Goal: Task Accomplishment & Management: Use online tool/utility

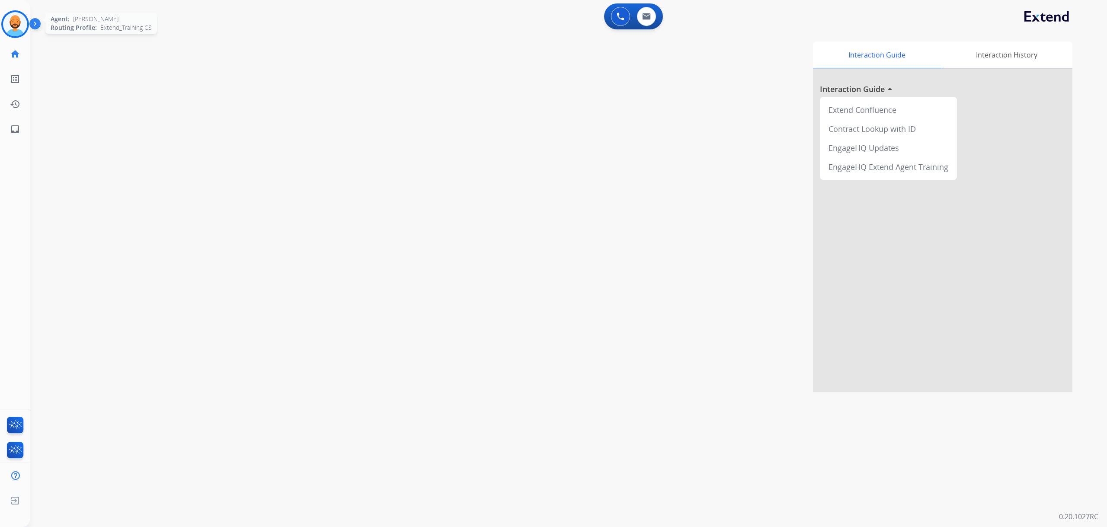
click at [15, 23] on img at bounding box center [15, 24] width 24 height 24
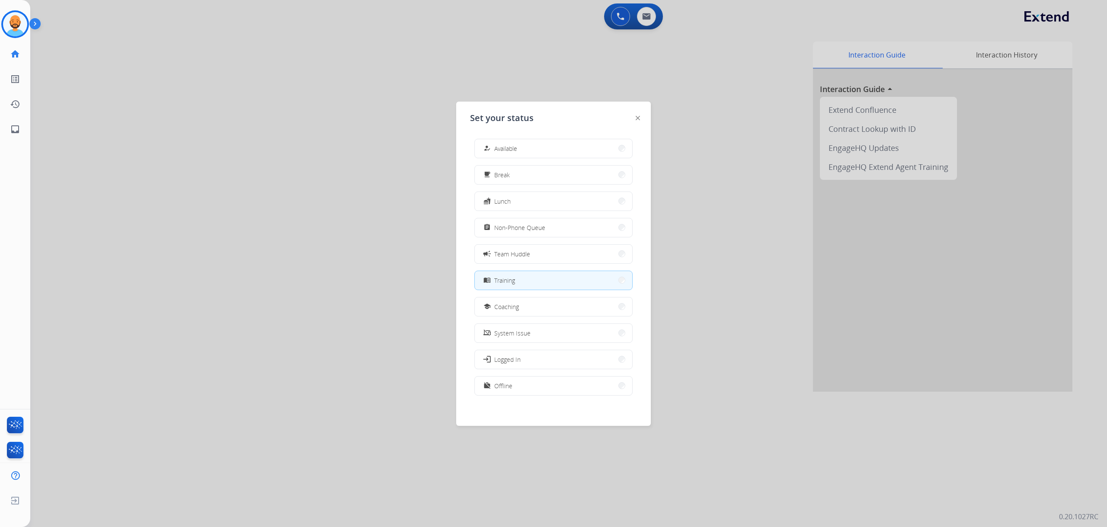
click at [335, 56] on div at bounding box center [553, 263] width 1107 height 527
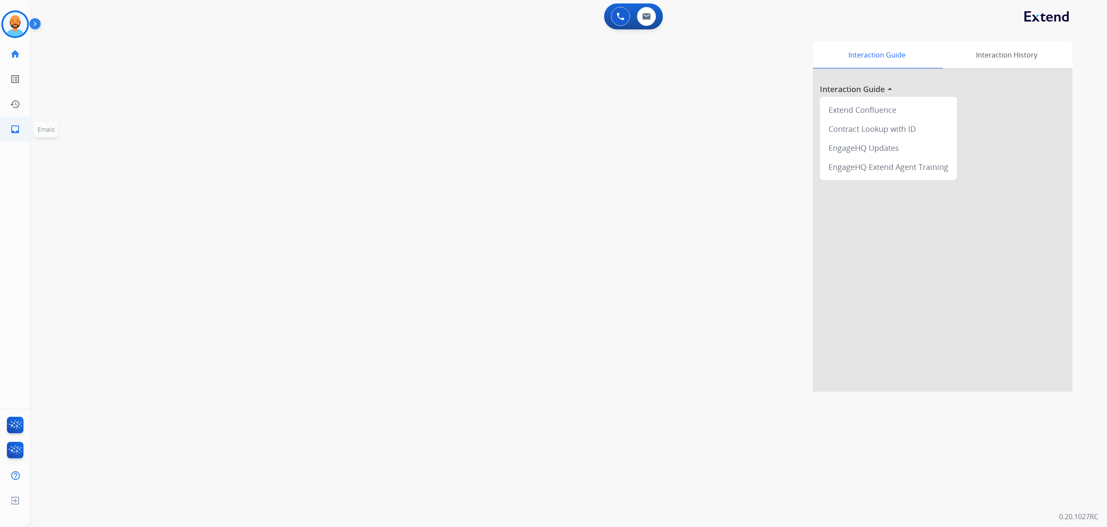
click at [18, 132] on mat-icon "inbox" at bounding box center [15, 129] width 10 height 10
select select "**********"
